Goal: Transaction & Acquisition: Obtain resource

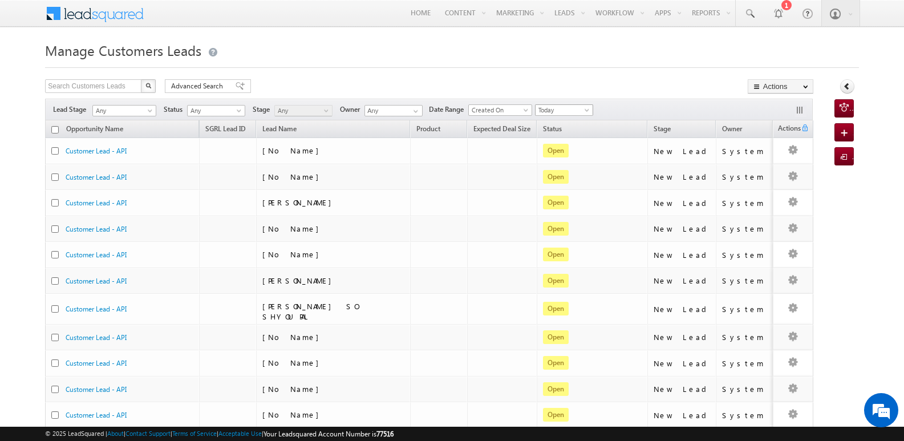
click at [591, 112] on span at bounding box center [588, 112] width 9 height 9
click at [575, 159] on link "Today" at bounding box center [568, 158] width 58 height 10
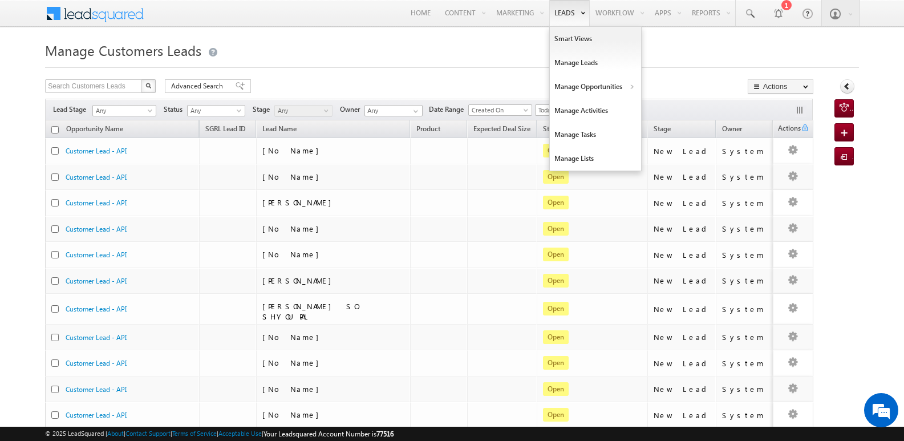
click at [564, 17] on link "Leads" at bounding box center [569, 13] width 41 height 26
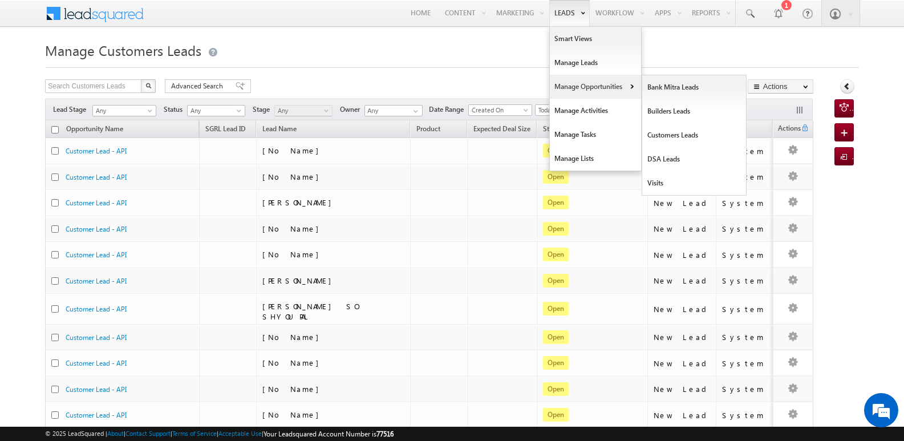
click at [587, 84] on link "Manage Opportunities" at bounding box center [595, 87] width 91 height 24
click at [666, 133] on link "Customers Leads" at bounding box center [694, 135] width 104 height 24
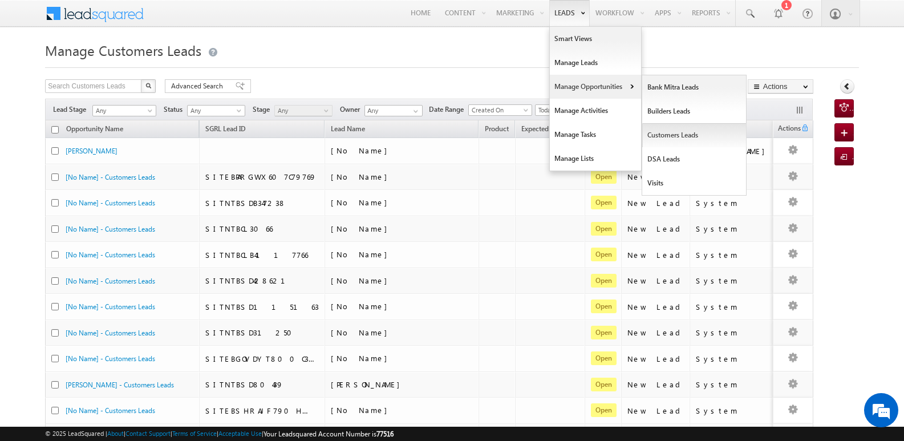
click at [669, 141] on link "Customers Leads" at bounding box center [694, 135] width 104 height 24
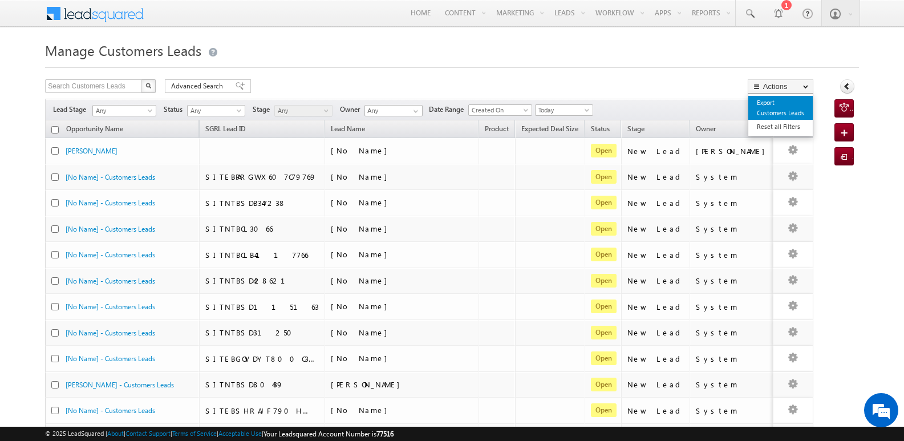
click at [784, 110] on link "Export Customers Leads" at bounding box center [781, 108] width 64 height 24
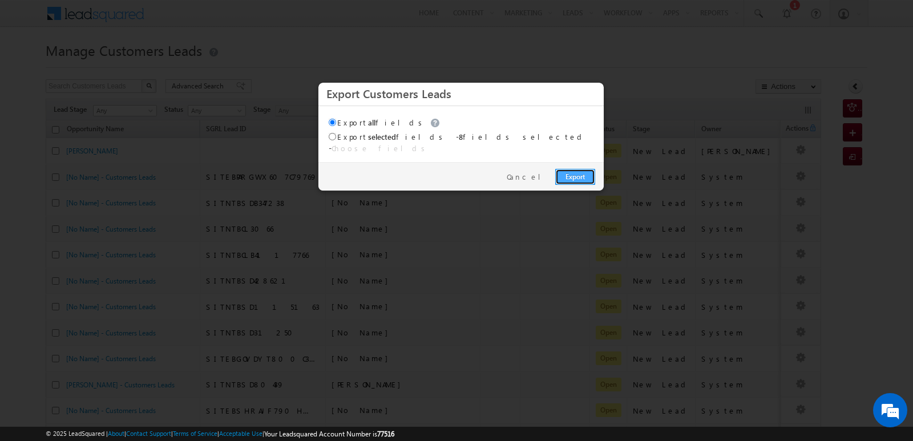
click at [583, 170] on link "Export" at bounding box center [575, 177] width 40 height 16
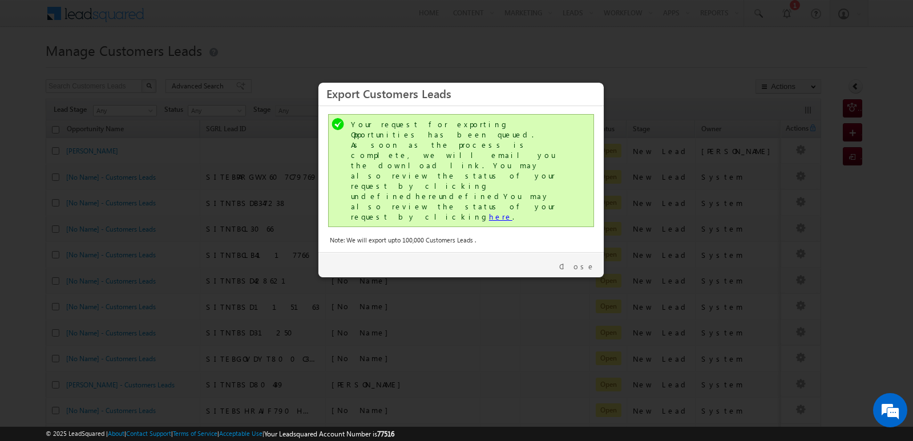
click at [489, 212] on link "here" at bounding box center [500, 217] width 23 height 10
click at [587, 261] on link "Close" at bounding box center [577, 266] width 36 height 10
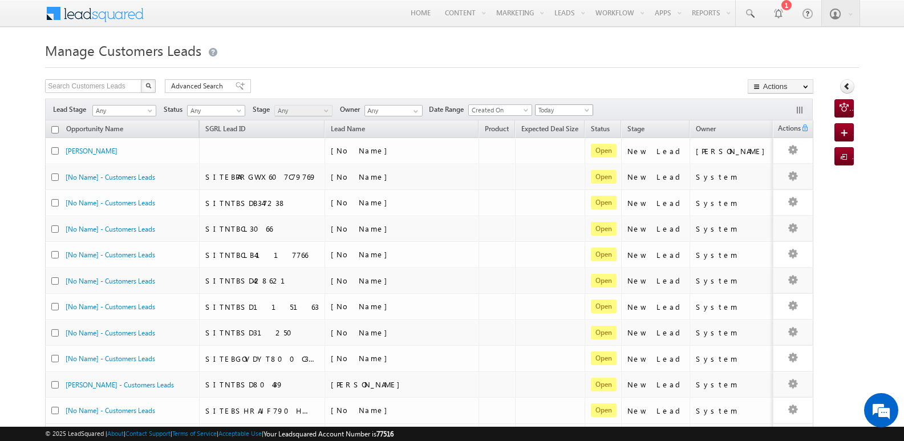
click at [555, 110] on span "Today" at bounding box center [563, 110] width 54 height 10
click at [564, 199] on link "Last Month" at bounding box center [568, 197] width 58 height 10
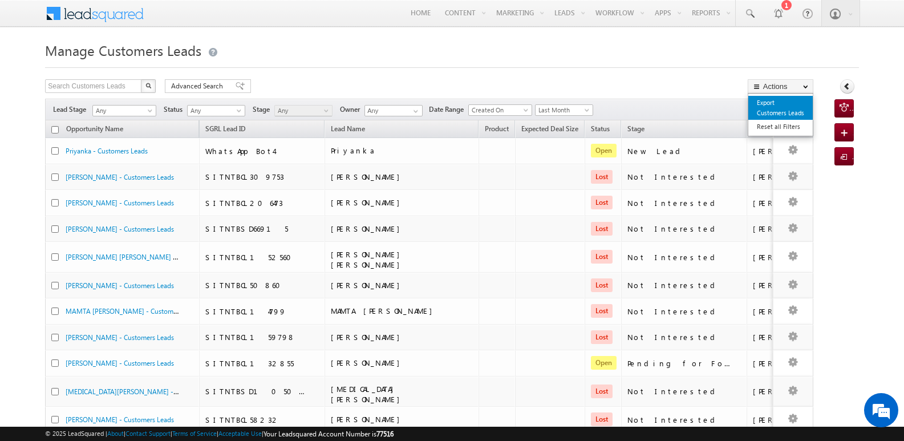
click at [767, 104] on link "Export Customers Leads" at bounding box center [781, 108] width 64 height 24
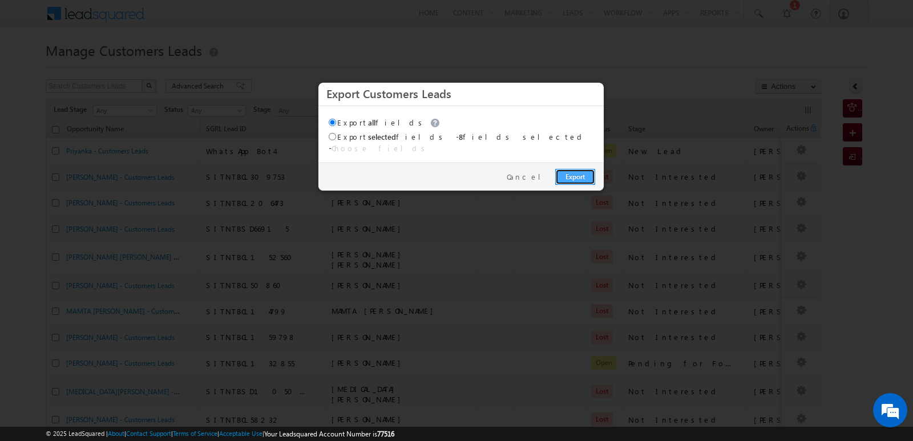
click at [567, 169] on link "Export" at bounding box center [575, 177] width 40 height 16
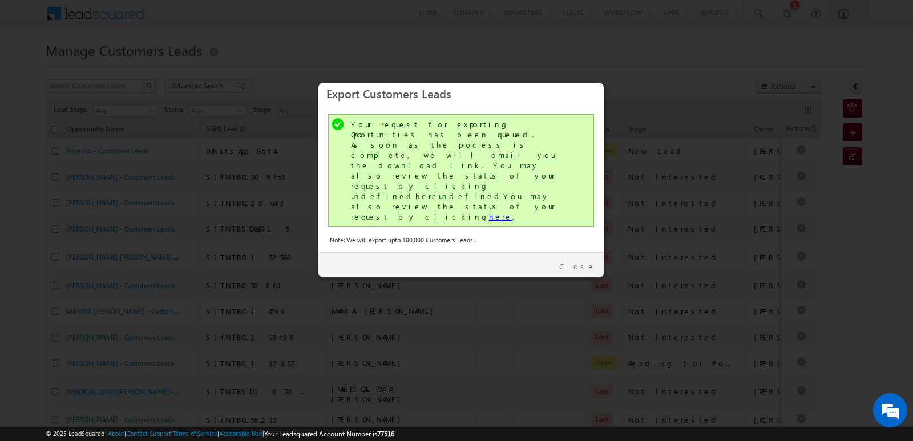
click at [489, 212] on link "here" at bounding box center [500, 217] width 23 height 10
click at [591, 261] on link "Close" at bounding box center [577, 266] width 36 height 10
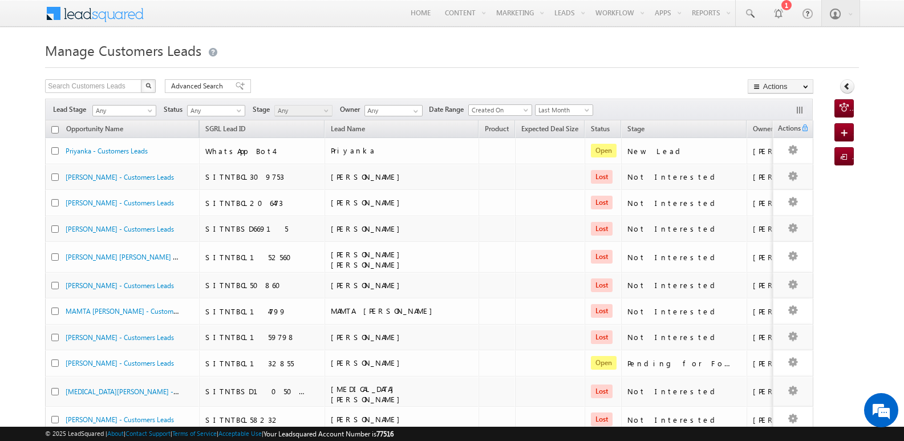
click at [570, 111] on span "Last Month" at bounding box center [563, 110] width 54 height 10
click at [565, 210] on link "This Month" at bounding box center [568, 209] width 58 height 10
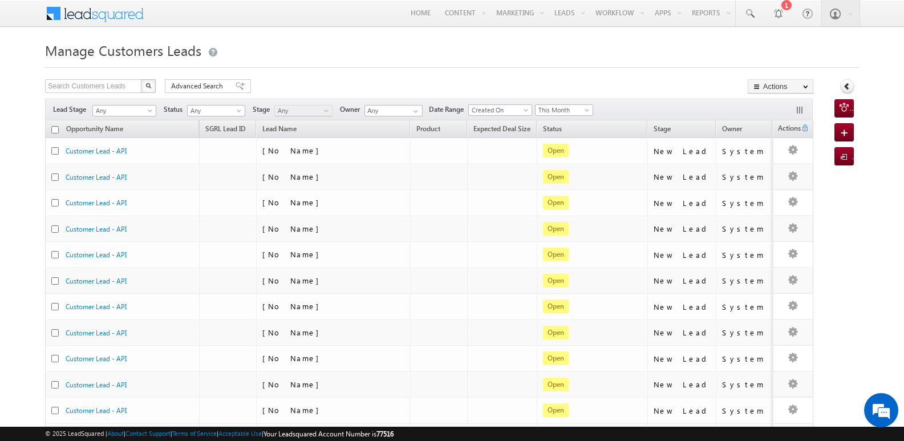
click at [629, 90] on div "Search Customers Leads X 43108 results found Advanced Search Advanced search re…" at bounding box center [429, 87] width 769 height 17
click at [768, 86] on button "Actions" at bounding box center [781, 86] width 66 height 14
click at [779, 111] on link "Export Customers Leads" at bounding box center [781, 108] width 64 height 24
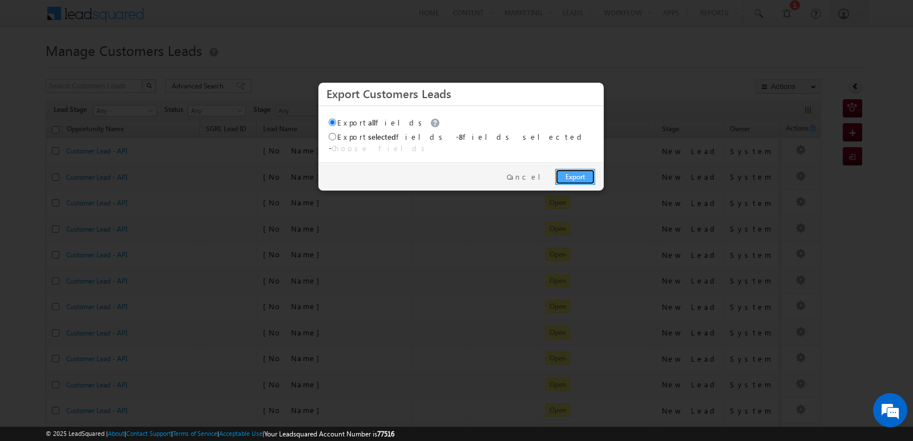
click at [582, 171] on link "Export" at bounding box center [575, 177] width 40 height 16
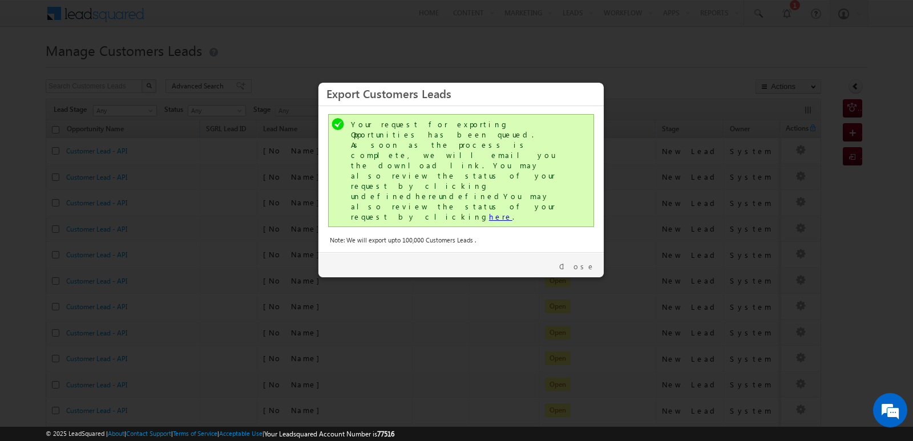
click at [489, 212] on link "here" at bounding box center [500, 217] width 23 height 10
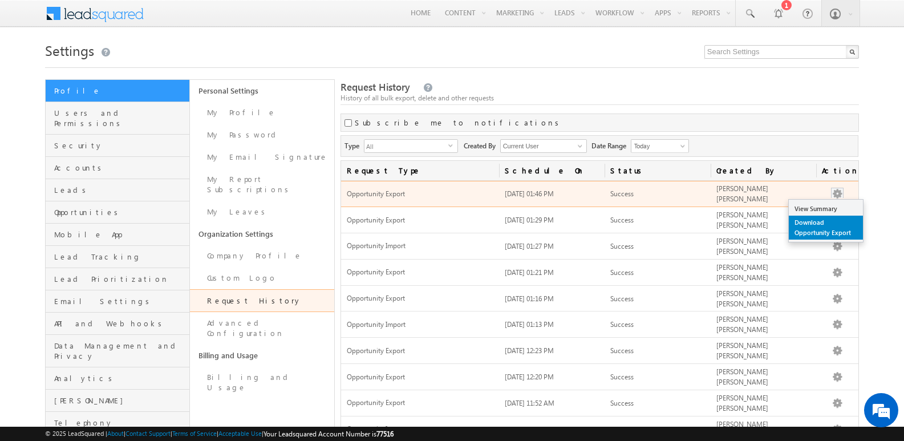
click at [815, 230] on link "Download Opportunity Export" at bounding box center [826, 228] width 74 height 24
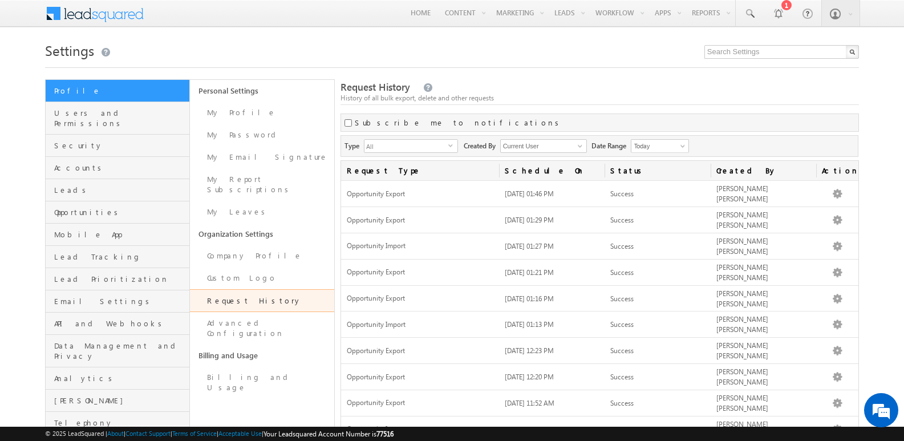
click at [515, 54] on h1 "Settings" at bounding box center [452, 49] width 814 height 22
click at [640, 147] on span "Today" at bounding box center [659, 146] width 54 height 10
click at [652, 237] on link "Last Month" at bounding box center [663, 234] width 58 height 10
click at [630, 84] on div "Request History History of all bulk export, delete and other requests" at bounding box center [600, 92] width 519 height 25
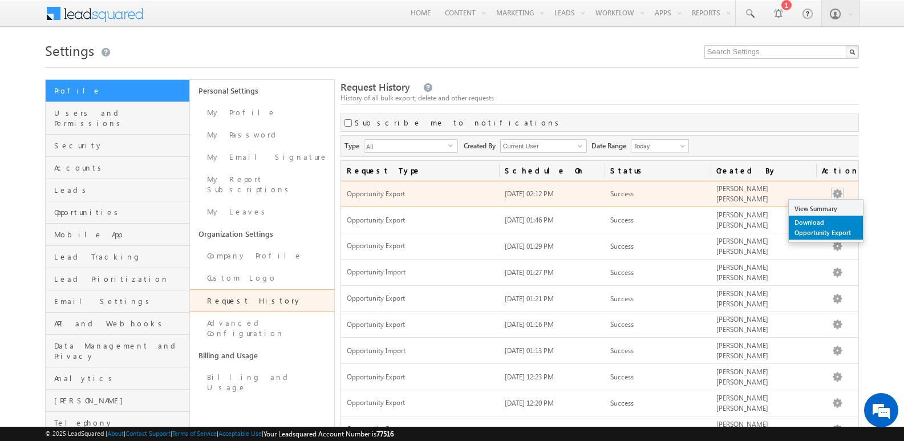
click at [817, 227] on link "Download Opportunity Export" at bounding box center [826, 228] width 74 height 24
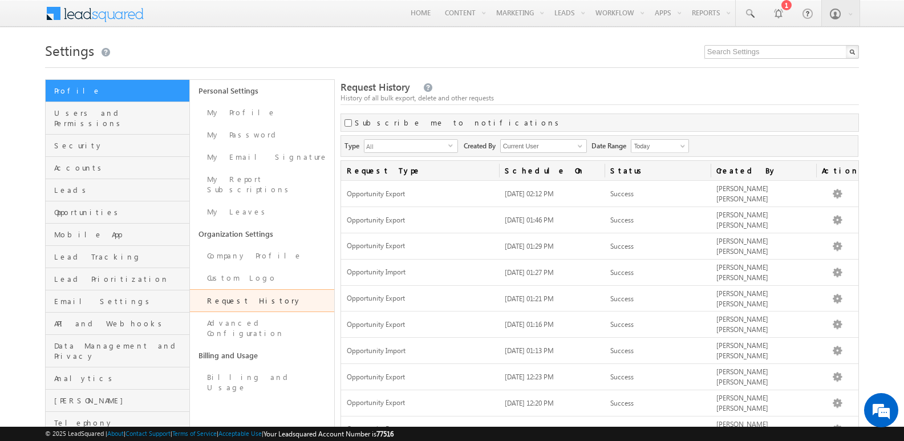
click at [581, 54] on h1 "Settings" at bounding box center [452, 49] width 814 height 22
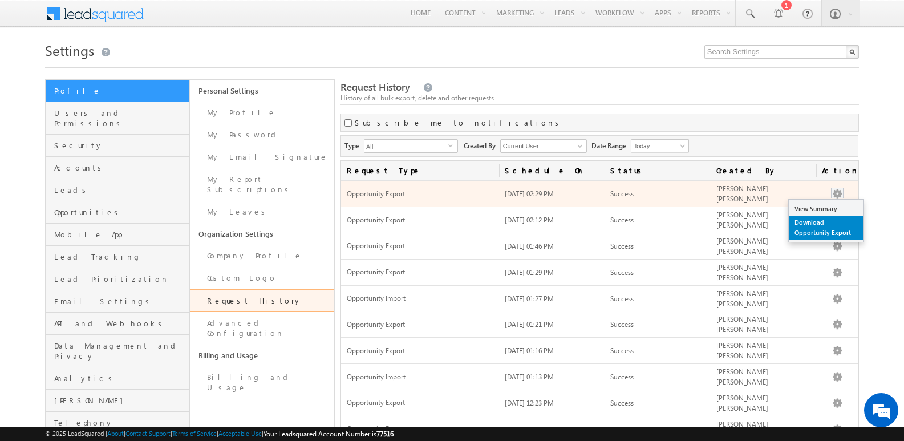
click at [818, 225] on link "Download Opportunity Export" at bounding box center [826, 228] width 74 height 24
